Goal: Task Accomplishment & Management: Manage account settings

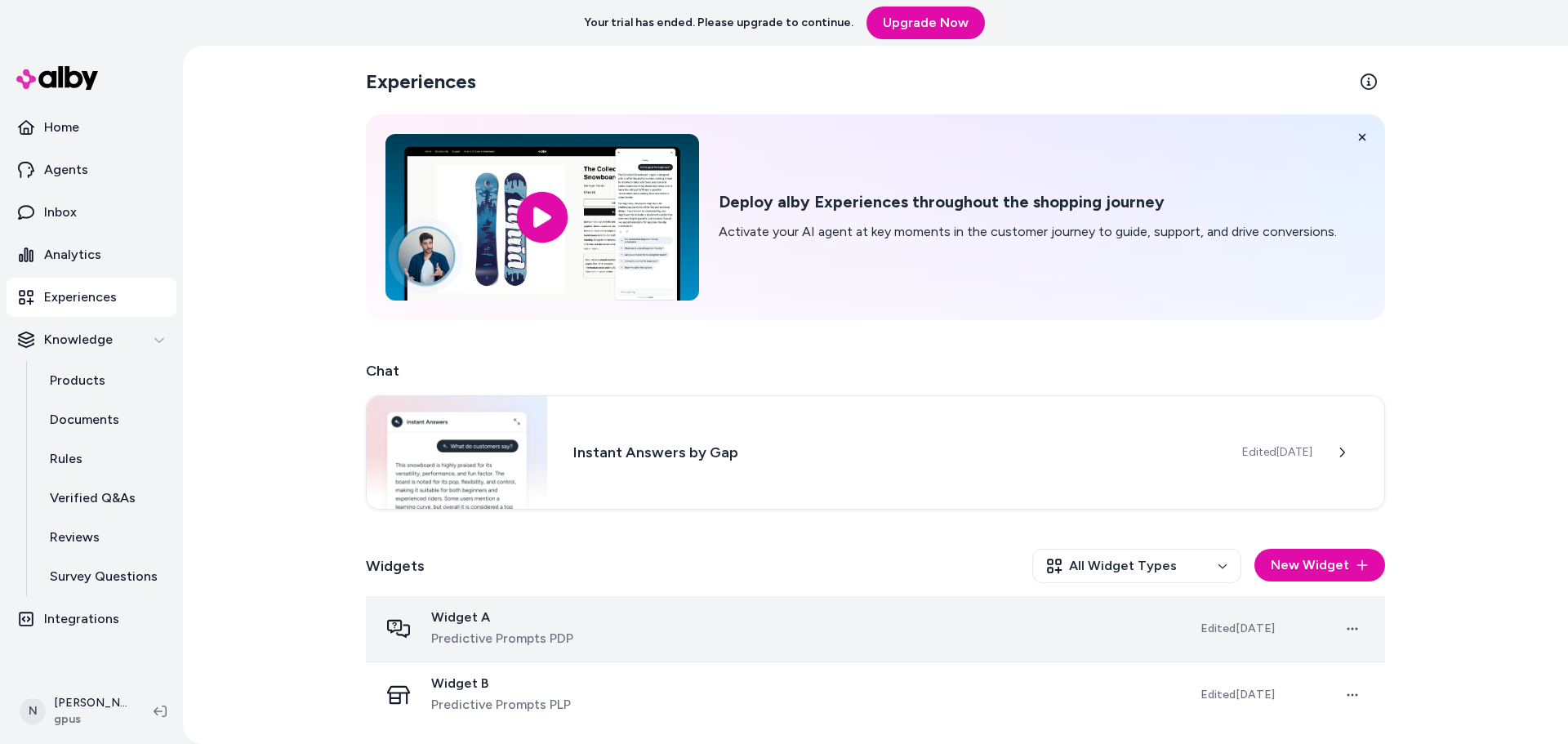
click at [546, 655] on td "Widget A Predictive Prompts PDP" at bounding box center [777, 628] width 822 height 66
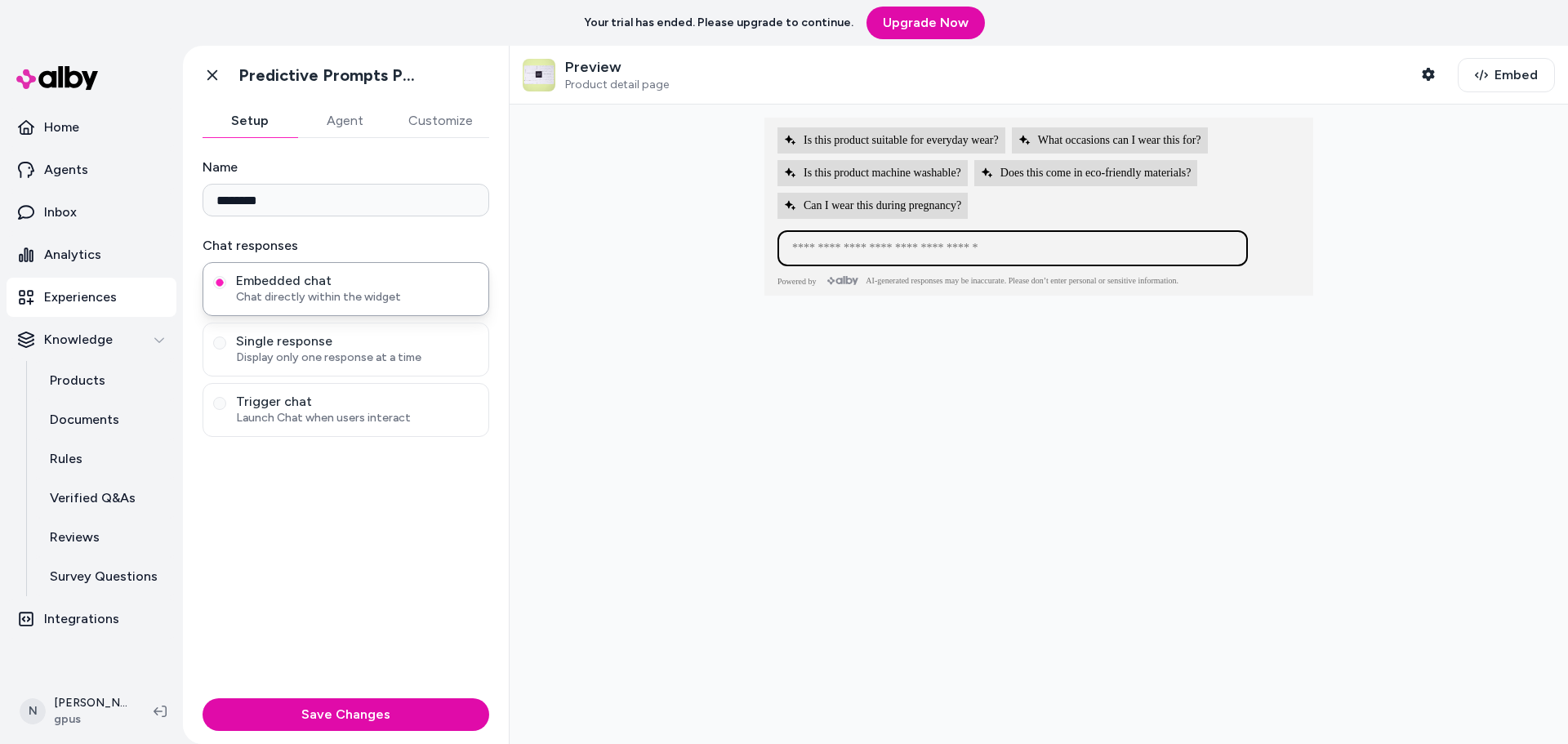
click at [835, 475] on div at bounding box center [1038, 424] width 1058 height 640
click at [431, 125] on button "Customize" at bounding box center [440, 121] width 97 height 33
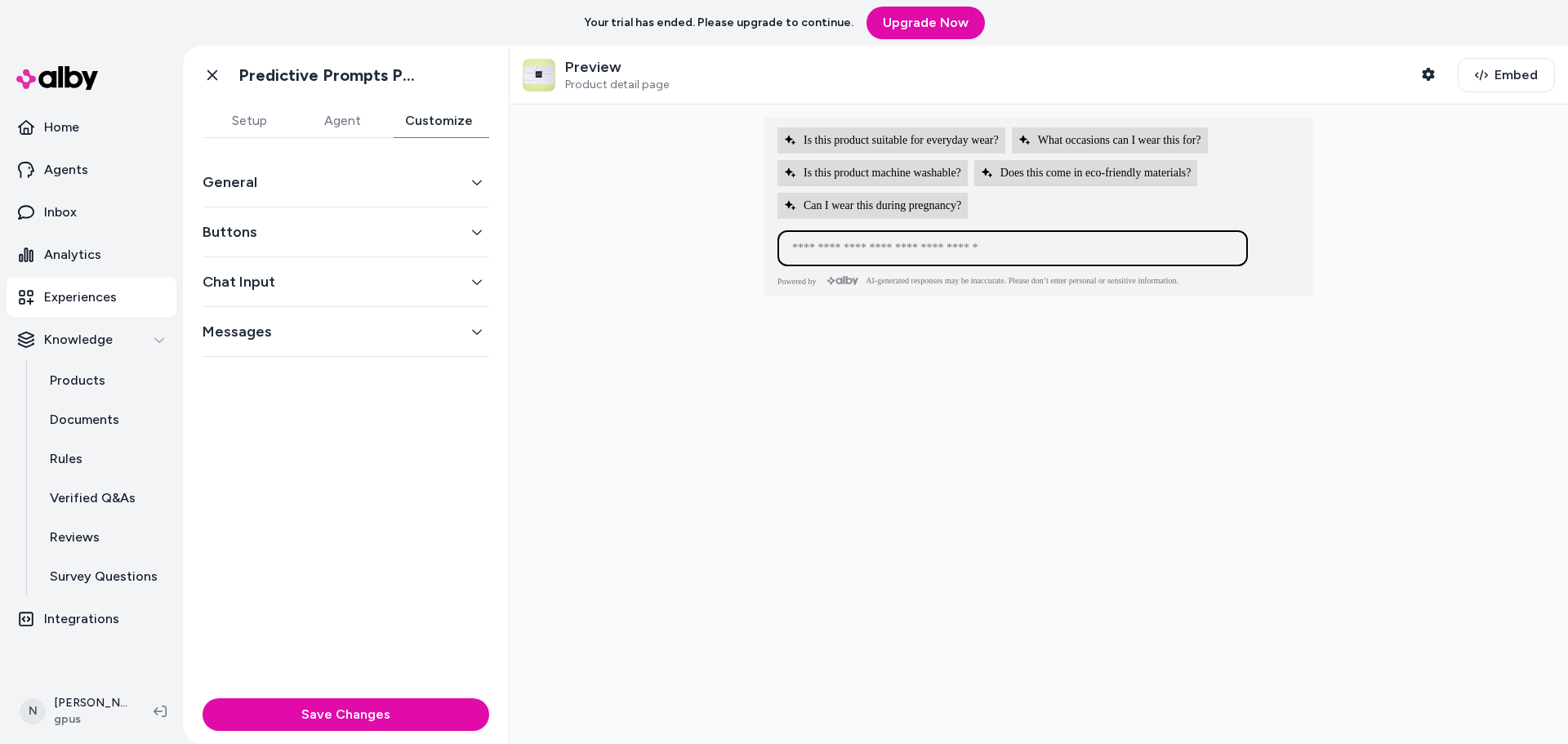
click at [263, 280] on button "Chat Input" at bounding box center [345, 282] width 286 height 23
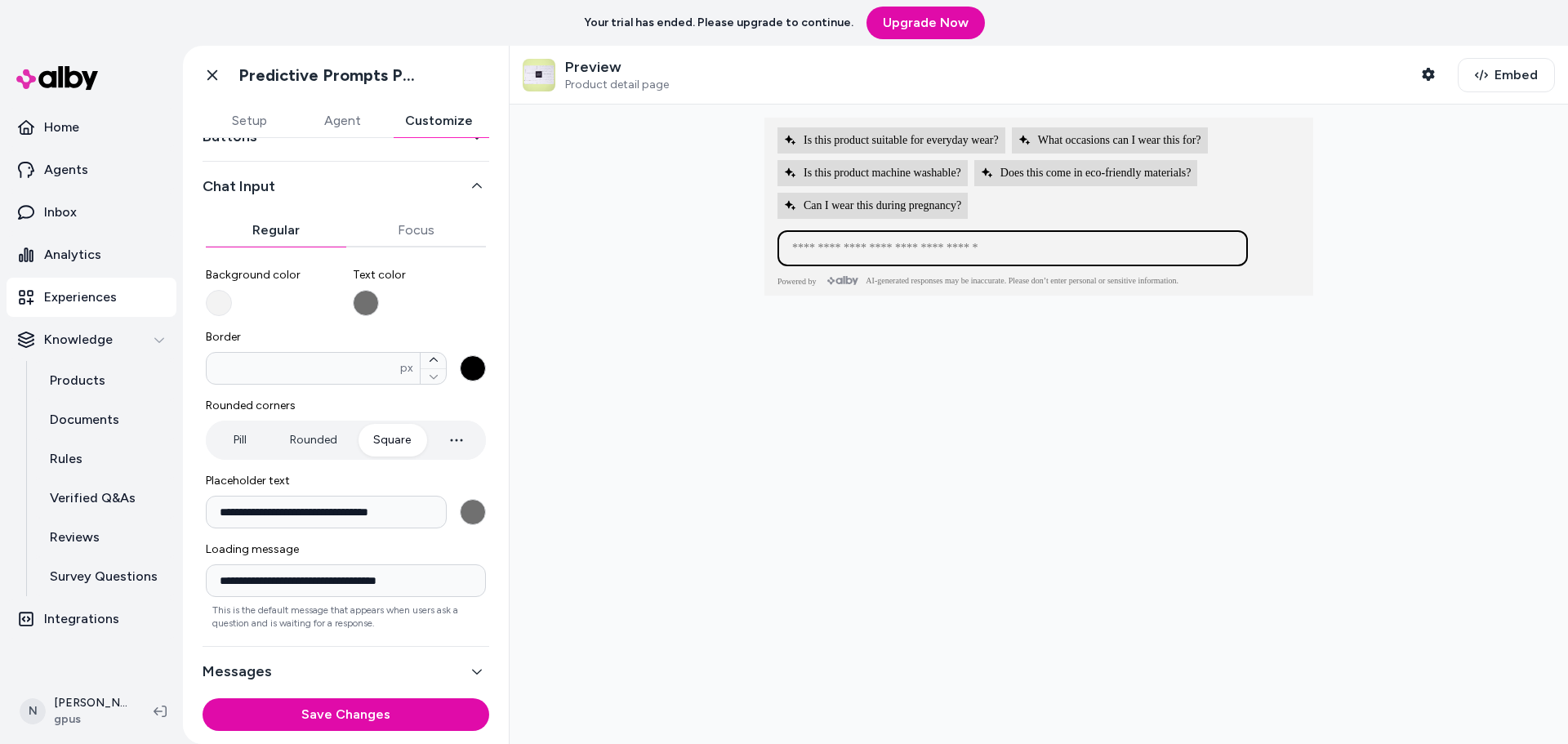
scroll to position [101, 0]
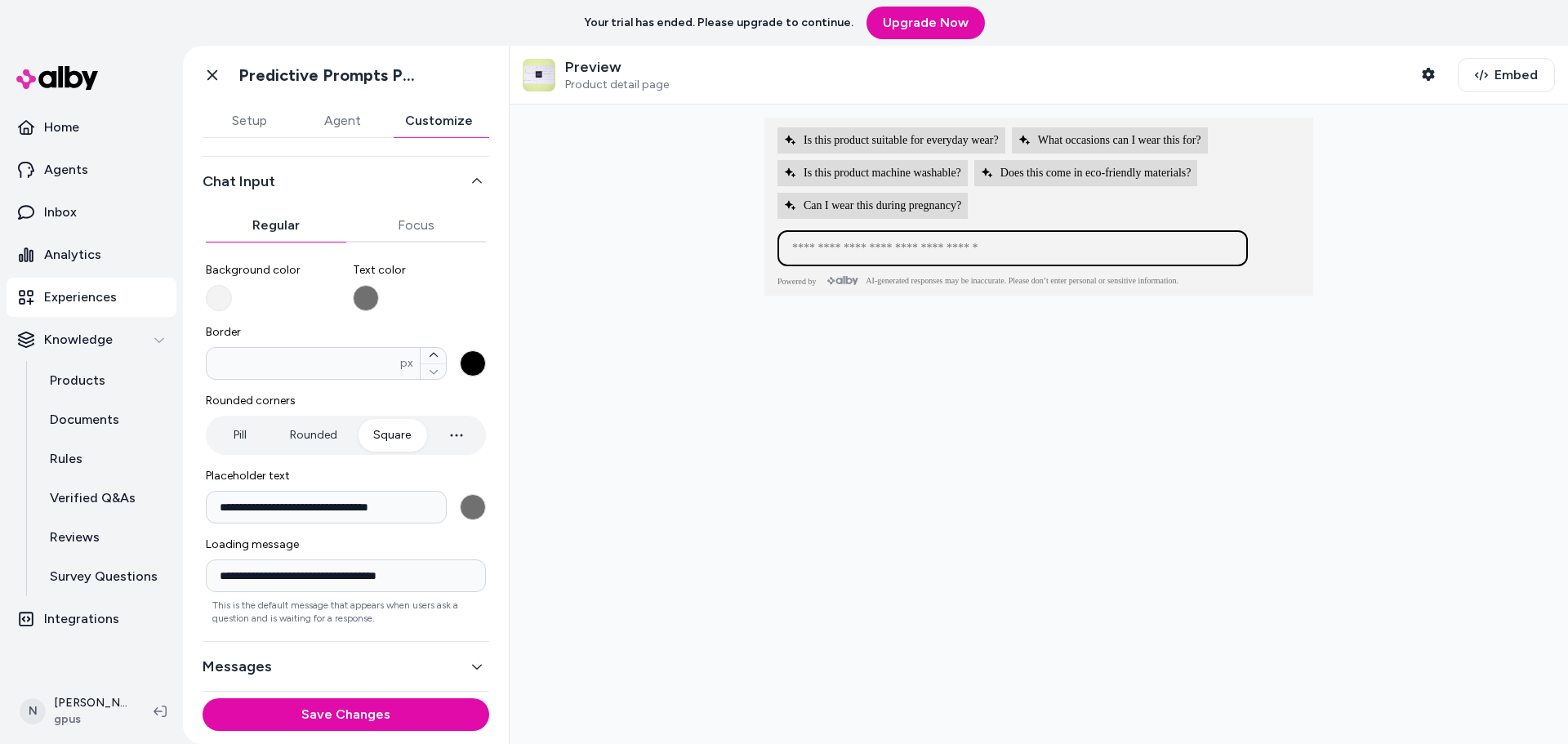
click at [236, 434] on button "Pill" at bounding box center [239, 435] width 61 height 33
click at [375, 434] on button "Square" at bounding box center [392, 435] width 70 height 33
click at [351, 716] on button "Save Changes" at bounding box center [345, 714] width 286 height 33
click at [471, 178] on icon "button" at bounding box center [477, 181] width 11 height 11
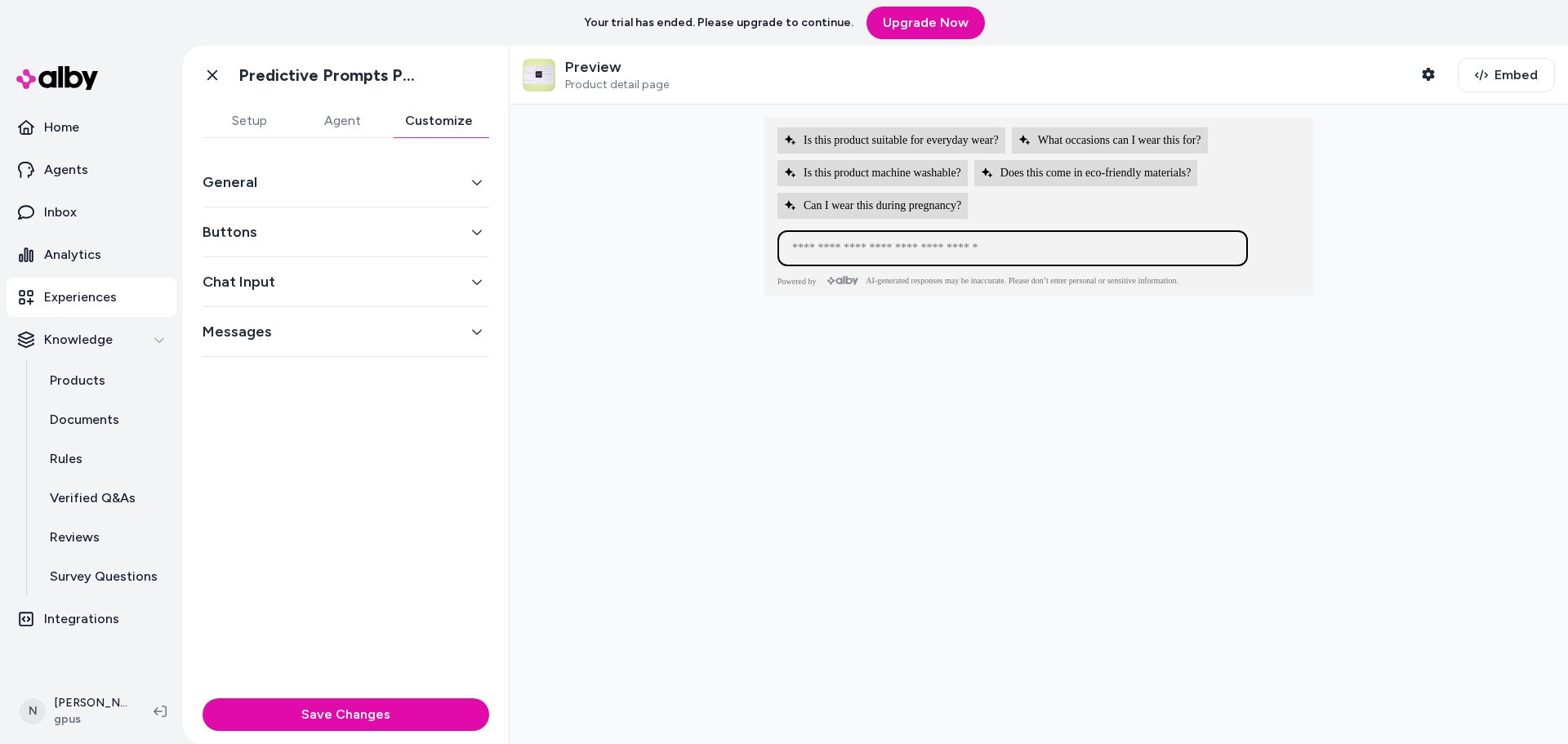
click at [314, 226] on button "Buttons" at bounding box center [345, 232] width 286 height 23
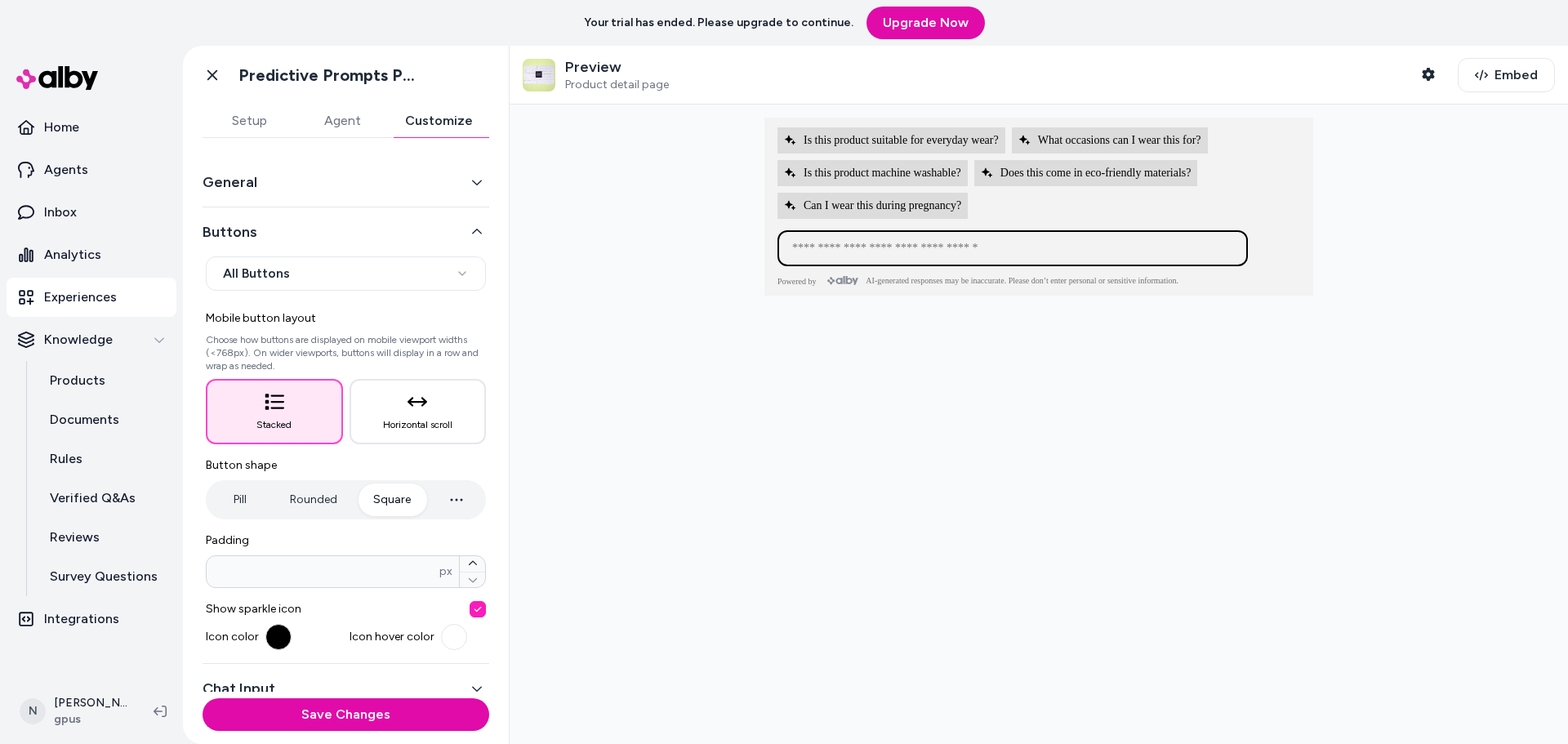
scroll to position [72, 0]
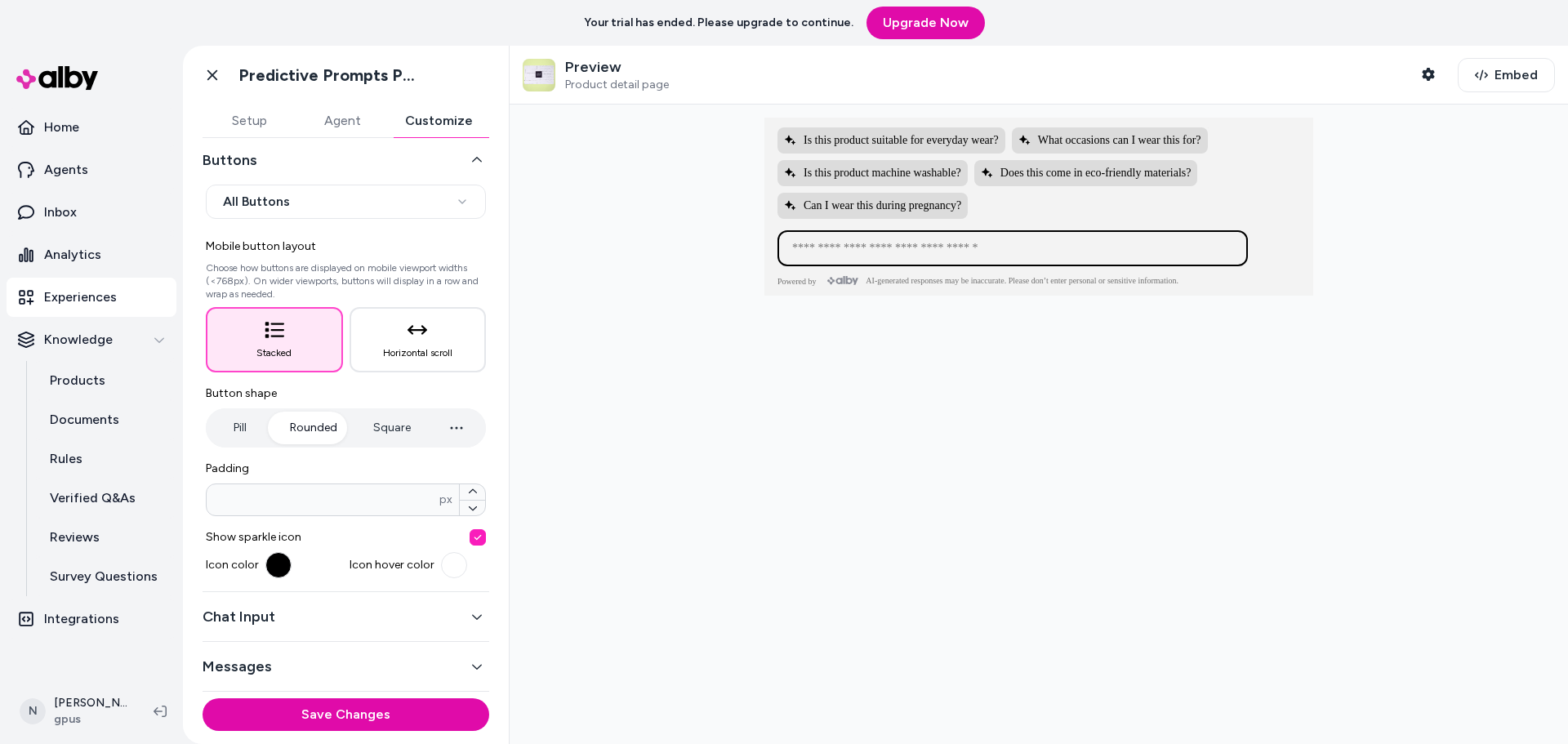
click at [313, 428] on button "Rounded" at bounding box center [314, 428] width 80 height 33
click at [383, 430] on button "Square" at bounding box center [392, 428] width 70 height 33
click at [381, 712] on button "Save Changes" at bounding box center [345, 714] width 286 height 33
click at [396, 161] on button "Buttons" at bounding box center [345, 160] width 286 height 23
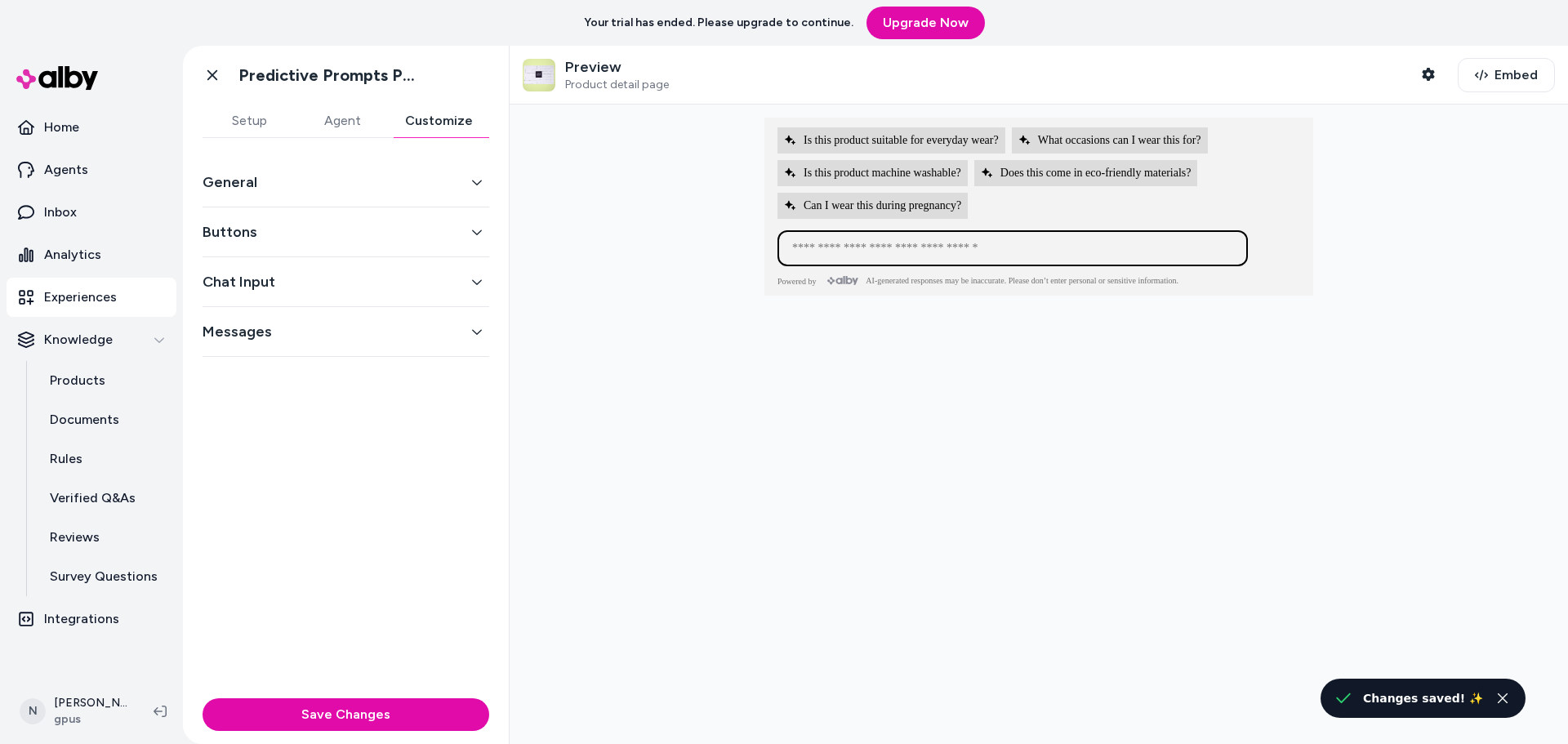
click at [346, 282] on button "Chat Input" at bounding box center [345, 282] width 286 height 23
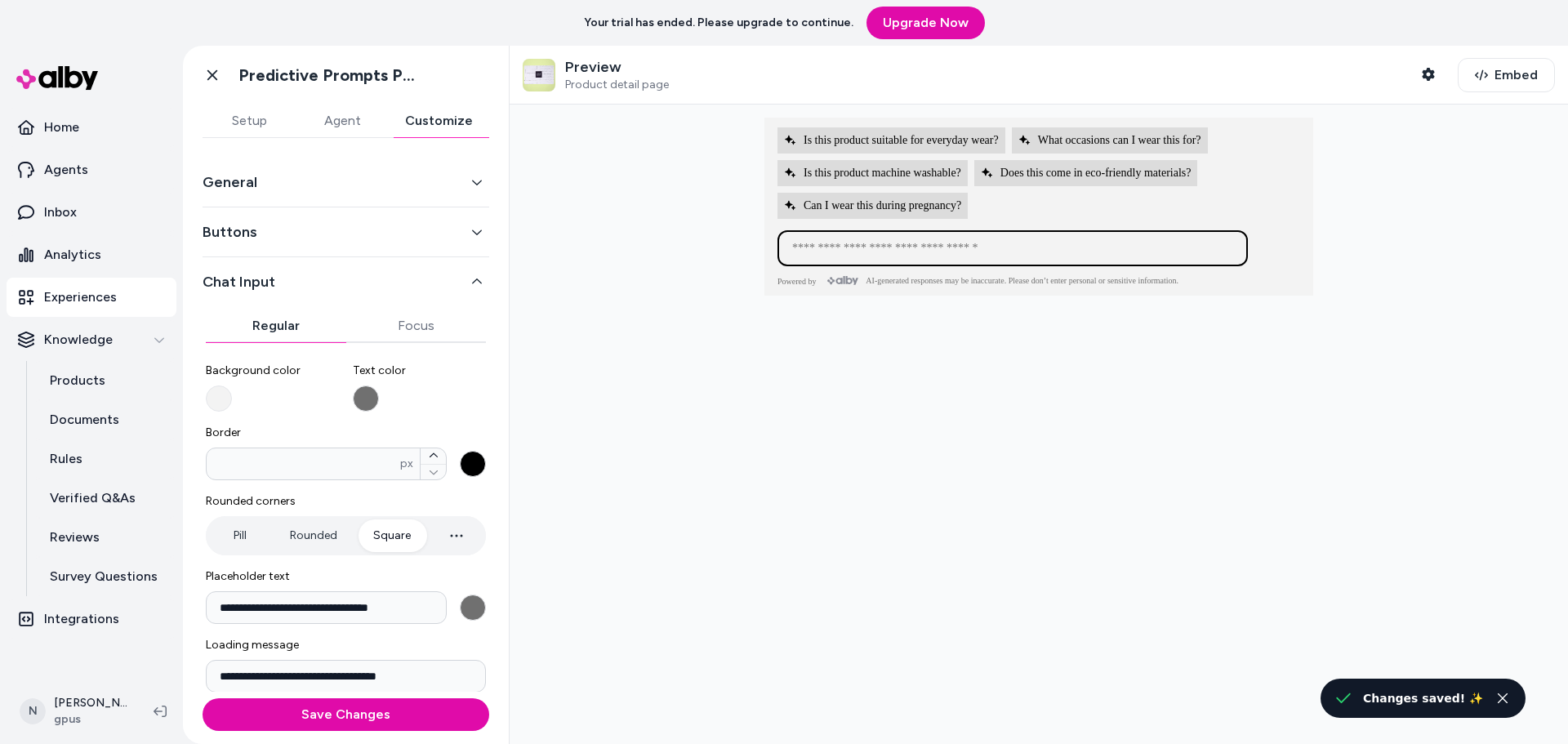
click at [346, 525] on div "Pill Rounded Square" at bounding box center [346, 535] width 280 height 39
click at [318, 535] on button "Rounded" at bounding box center [314, 535] width 80 height 33
click at [376, 533] on button "Square" at bounding box center [392, 535] width 70 height 33
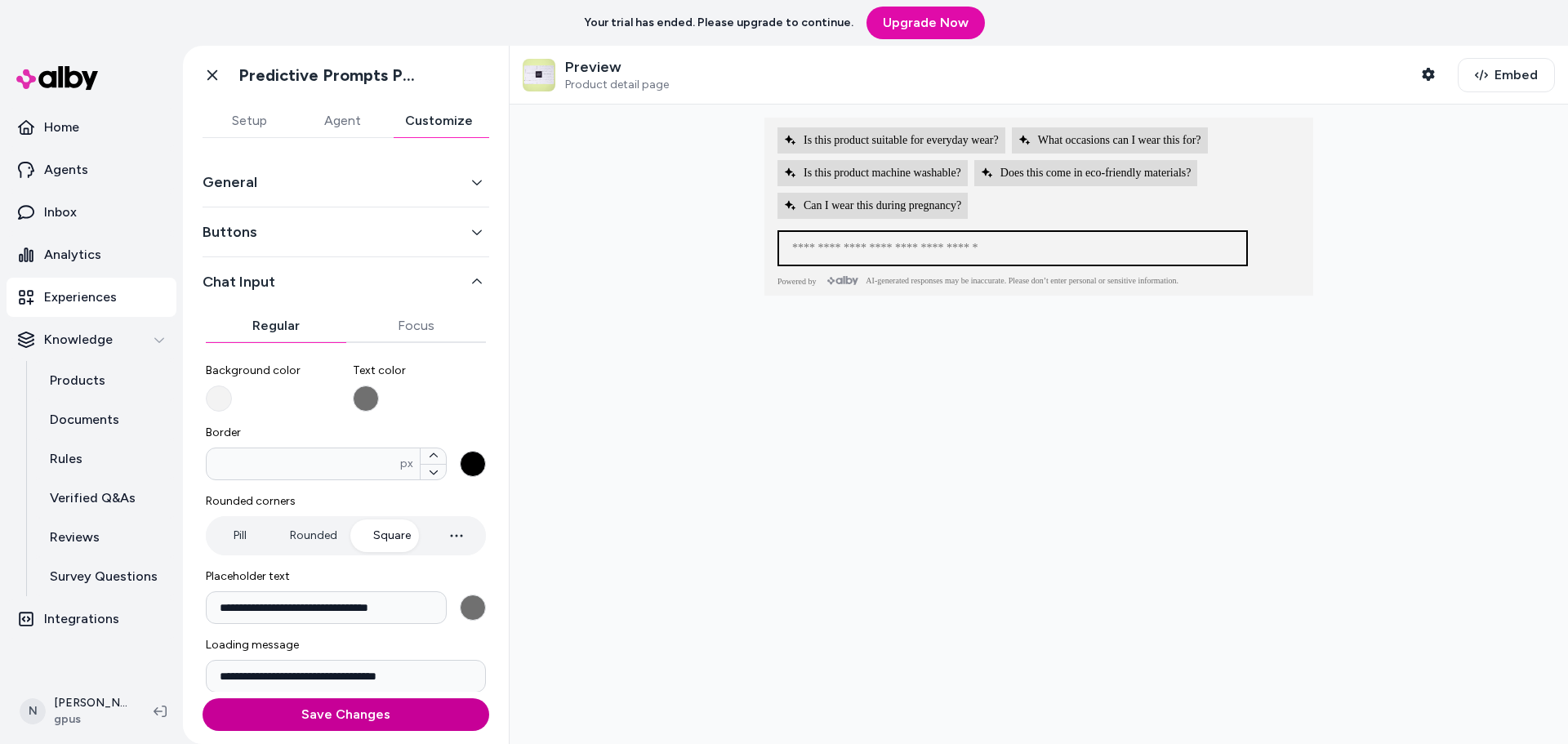
click at [336, 711] on button "Save Changes" at bounding box center [345, 714] width 286 height 33
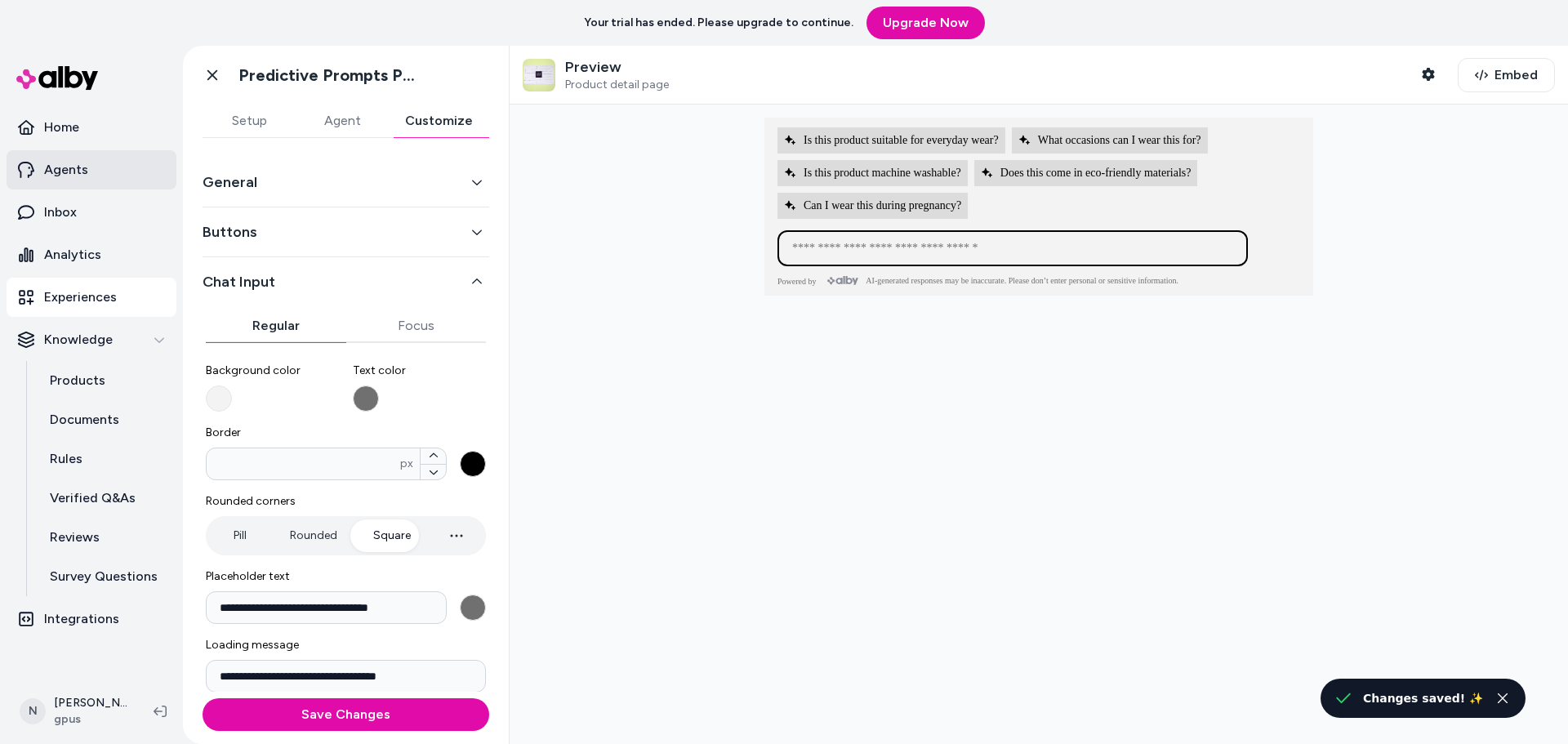
click at [49, 159] on link "Agents" at bounding box center [91, 169] width 170 height 39
